Goal: Task Accomplishment & Management: Use online tool/utility

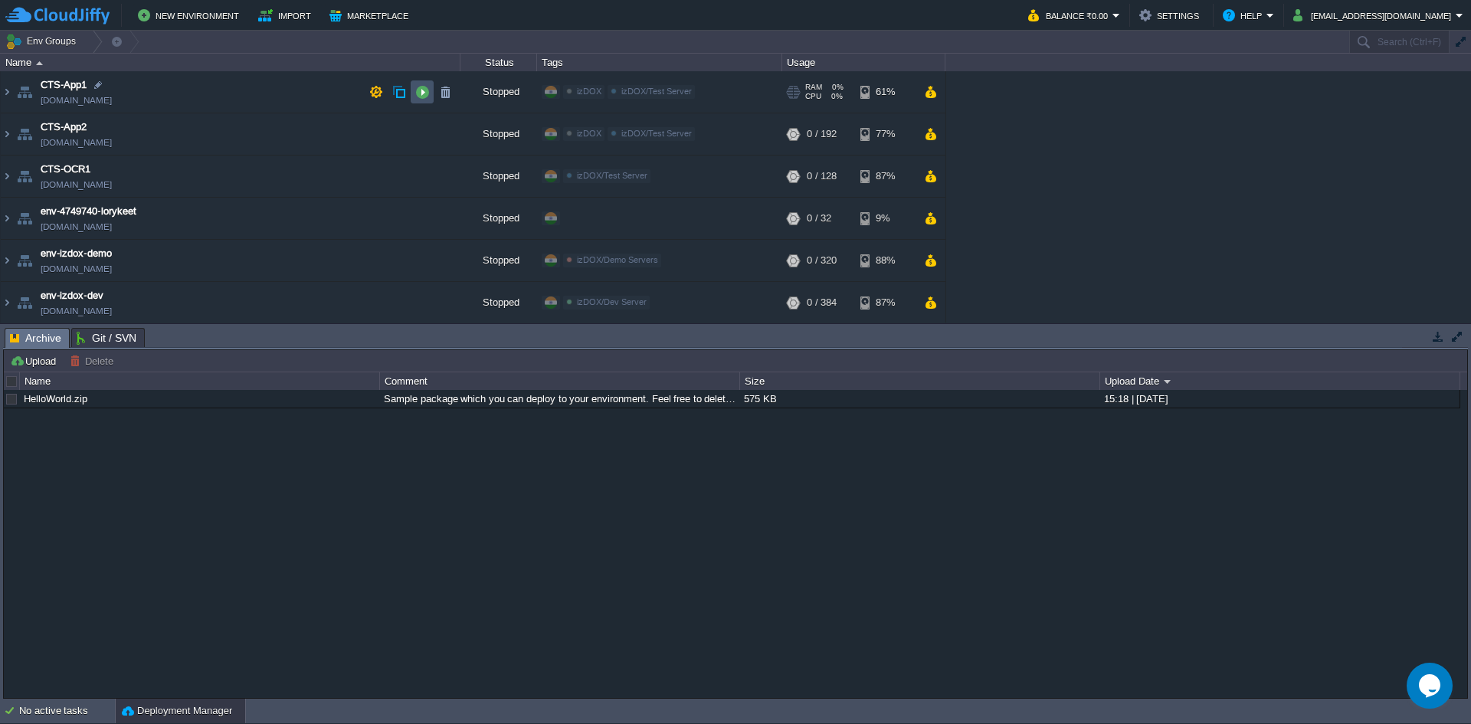
click at [418, 93] on button "button" at bounding box center [422, 92] width 14 height 14
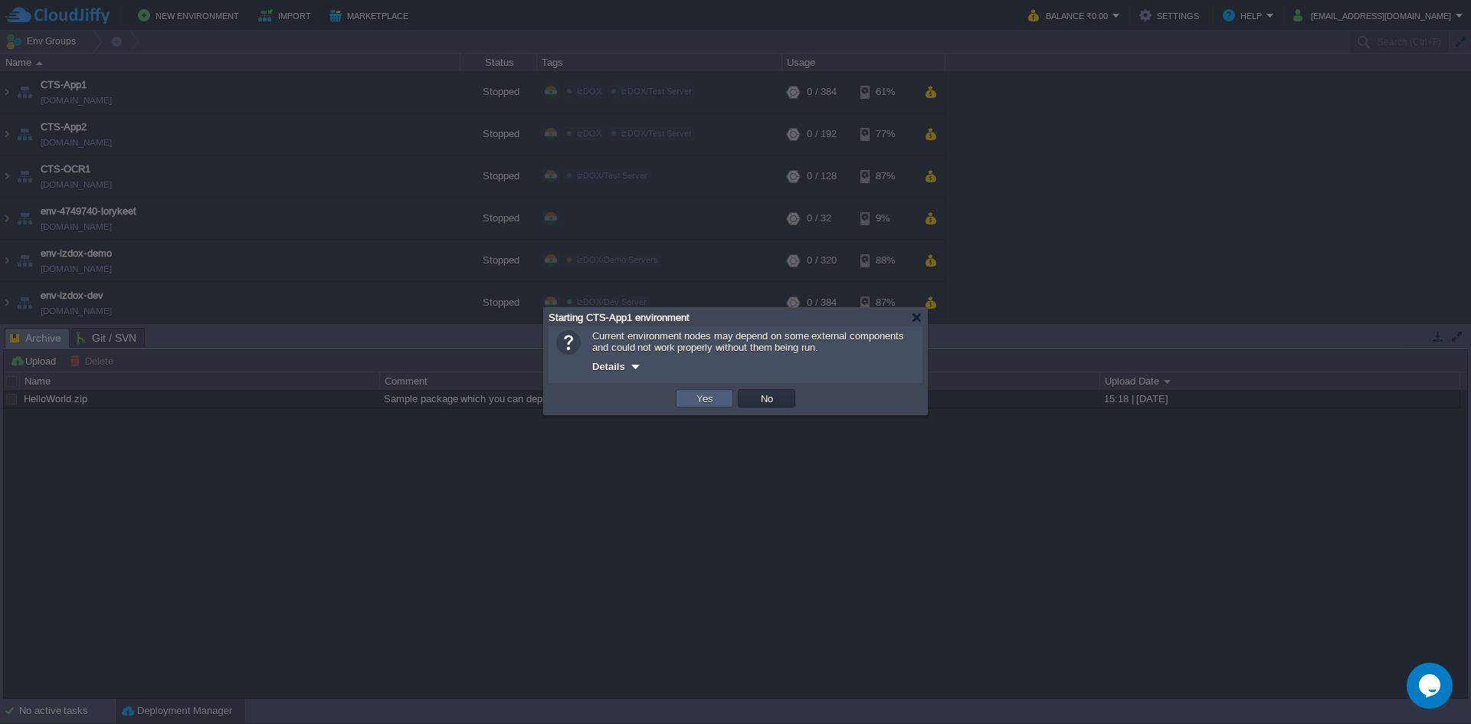
click at [703, 407] on td "Yes" at bounding box center [704, 398] width 57 height 18
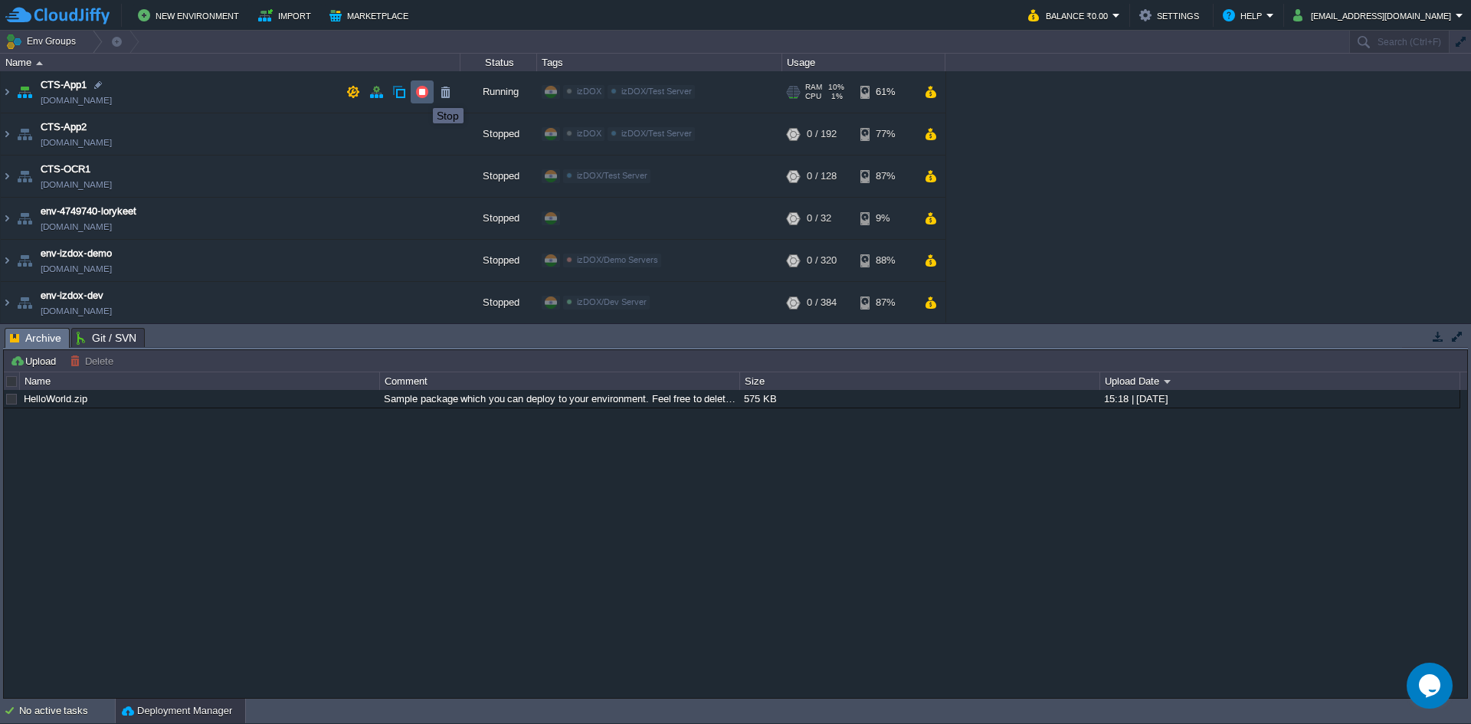
click at [421, 94] on button "button" at bounding box center [422, 92] width 14 height 14
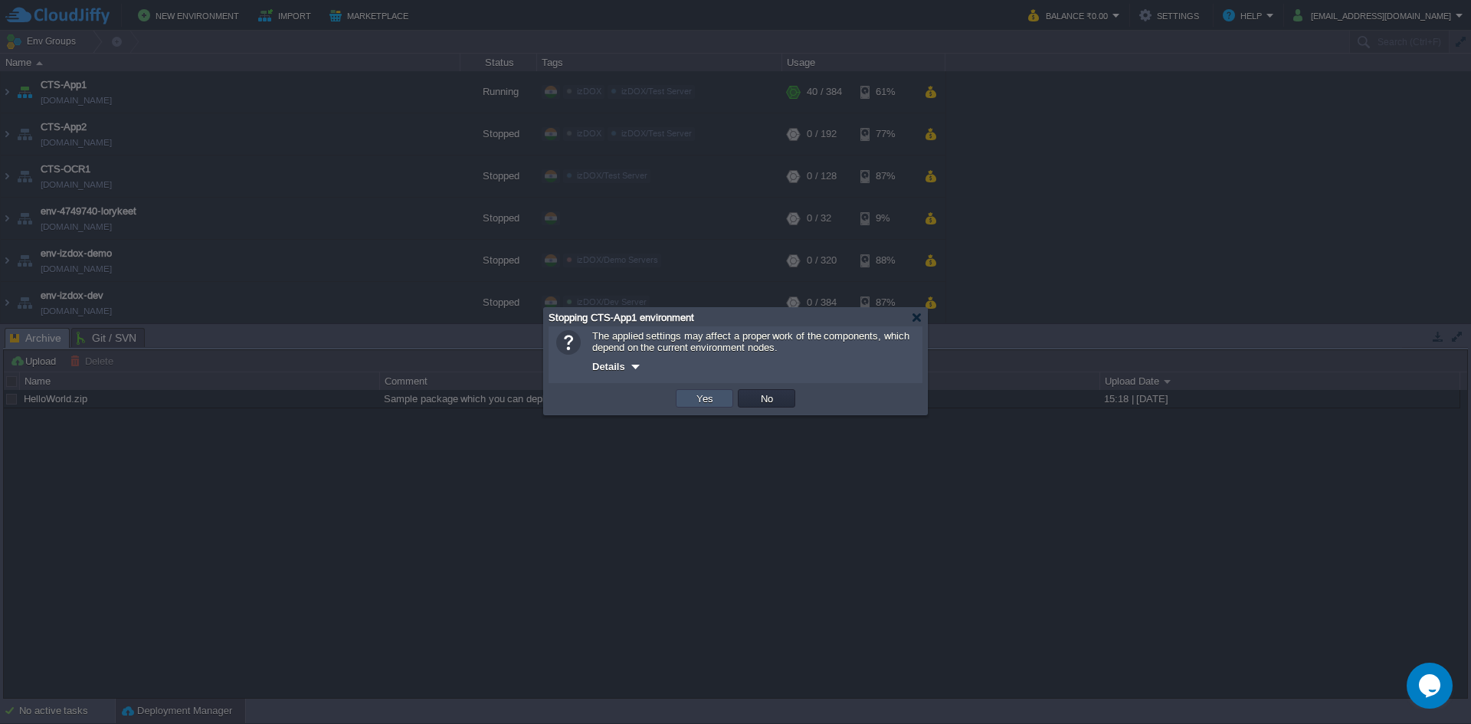
click at [708, 402] on button "Yes" at bounding box center [705, 398] width 26 height 14
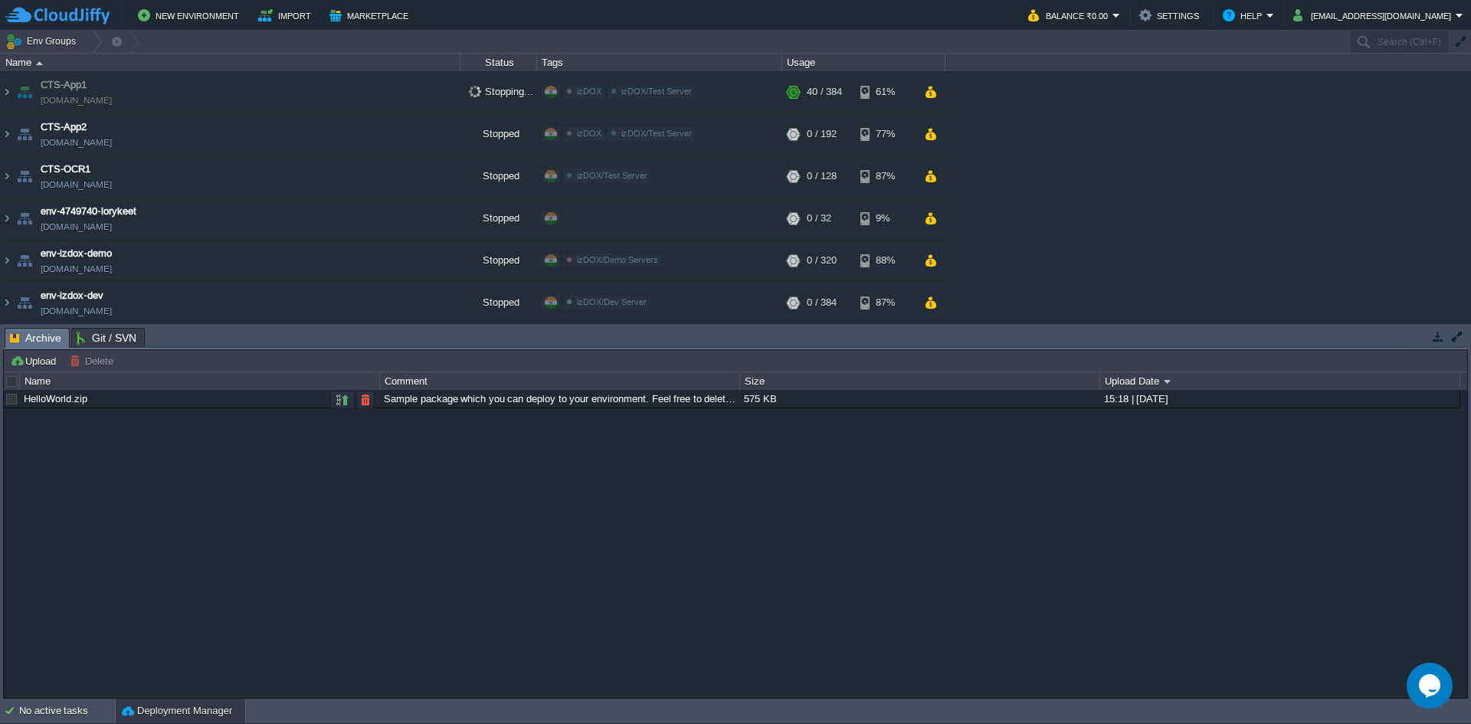
click at [708, 402] on div "Sample package which you can deploy to your environment. Feel free to delete an…" at bounding box center [559, 399] width 358 height 18
click at [429, 96] on td at bounding box center [422, 91] width 23 height 23
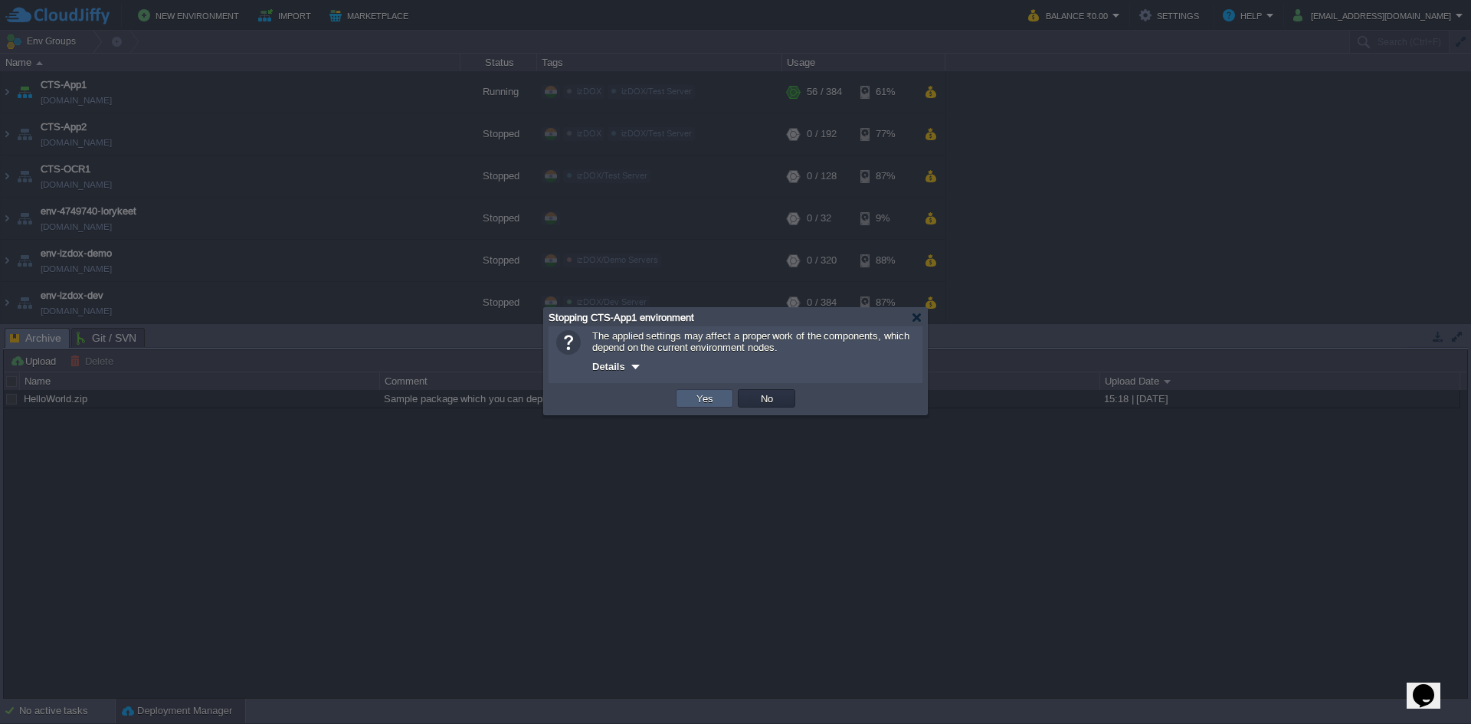
click at [681, 395] on td "Yes" at bounding box center [704, 398] width 57 height 18
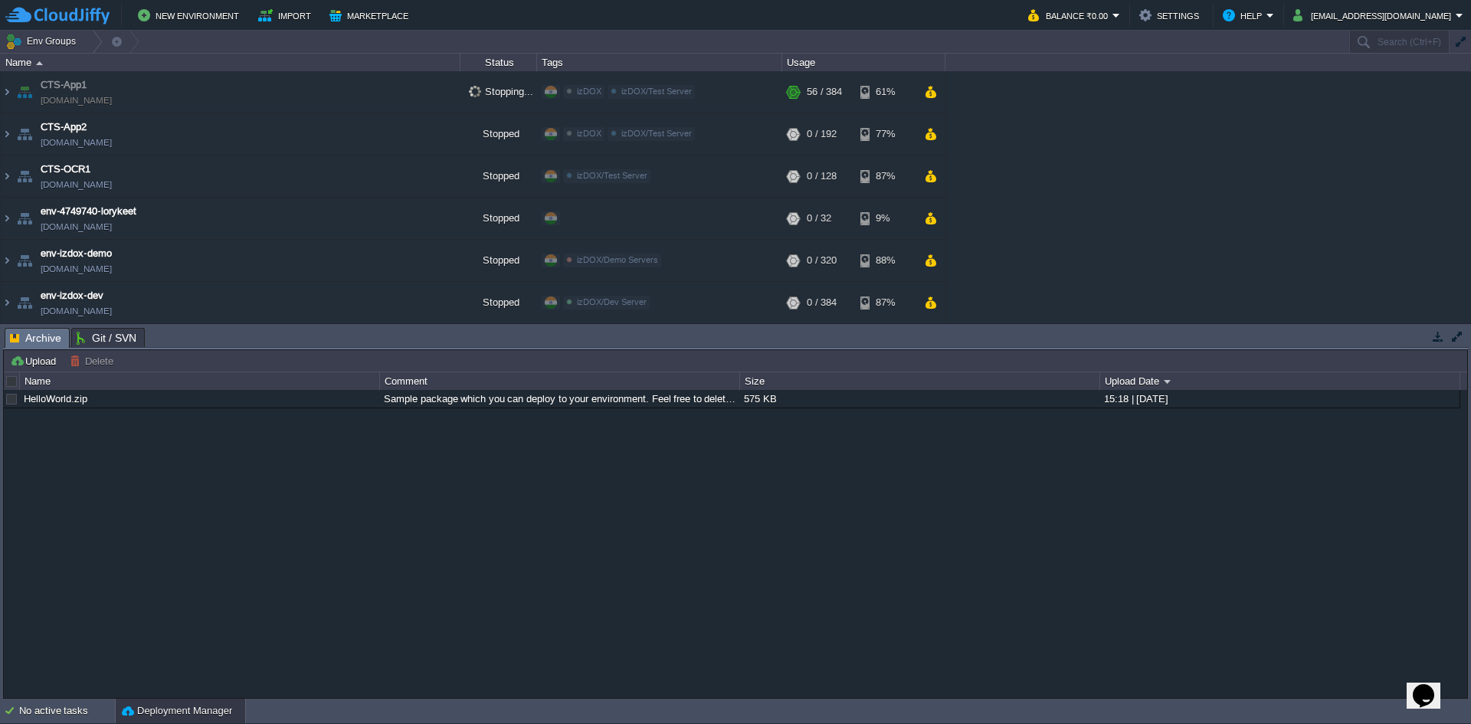
drag, startPoint x: 681, startPoint y: 395, endPoint x: 699, endPoint y: 480, distance: 86.8
click at [699, 480] on div "HelloWorld.zip Sample package which you can deploy to your environment. Feel fr…" at bounding box center [735, 543] width 1463 height 307
